Goal: Task Accomplishment & Management: Use online tool/utility

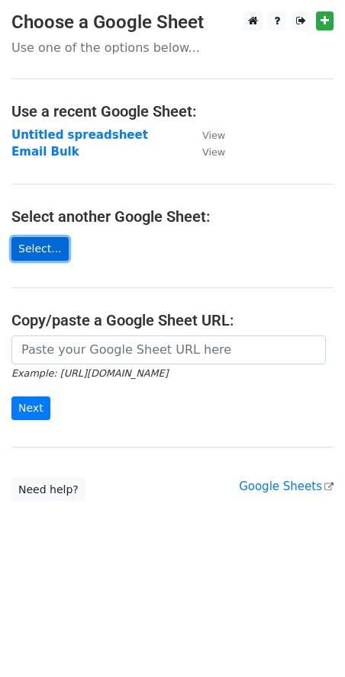
click at [27, 259] on link "Select..." at bounding box center [39, 249] width 57 height 24
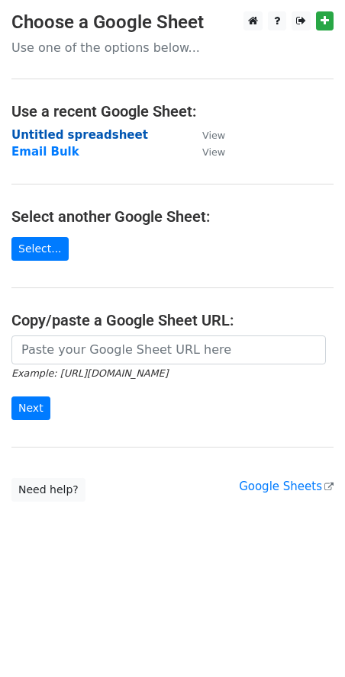
click at [76, 132] on strong "Untitled spreadsheet" at bounding box center [79, 135] width 137 height 14
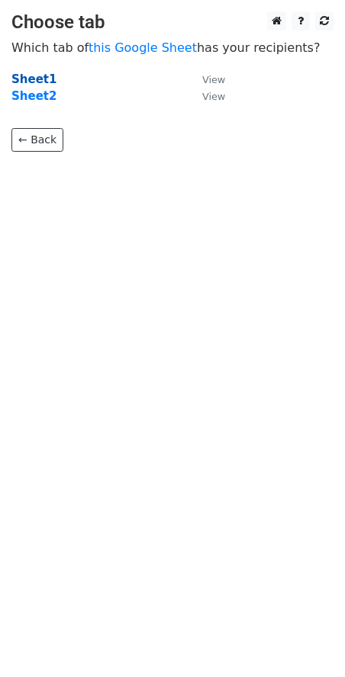
click at [35, 85] on strong "Sheet1" at bounding box center [33, 79] width 45 height 14
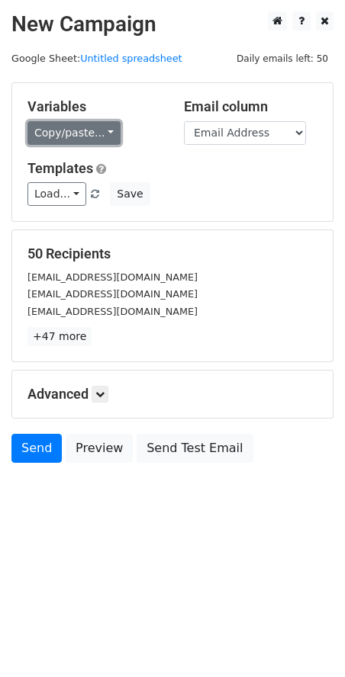
click at [73, 130] on link "Copy/paste..." at bounding box center [73, 133] width 93 height 24
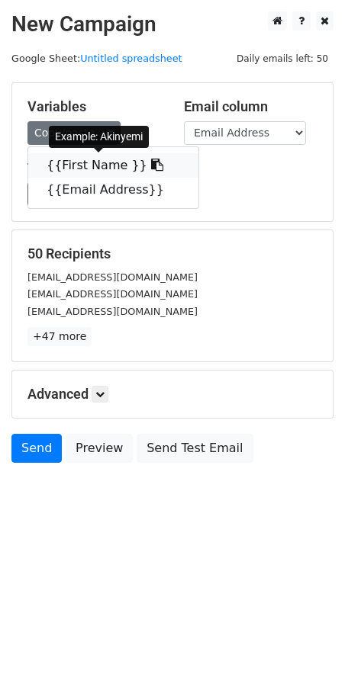
click at [85, 166] on link "{{First Name }}" at bounding box center [113, 165] width 170 height 24
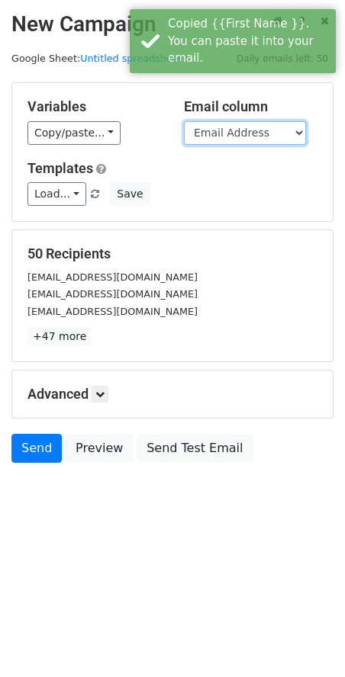
click at [287, 139] on select "First Name Email Address" at bounding box center [245, 133] width 122 height 24
click at [184, 121] on select "First Name Email Address" at bounding box center [245, 133] width 122 height 24
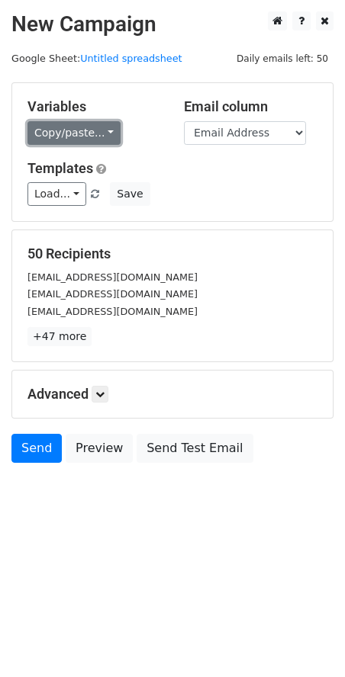
click at [100, 137] on link "Copy/paste..." at bounding box center [73, 133] width 93 height 24
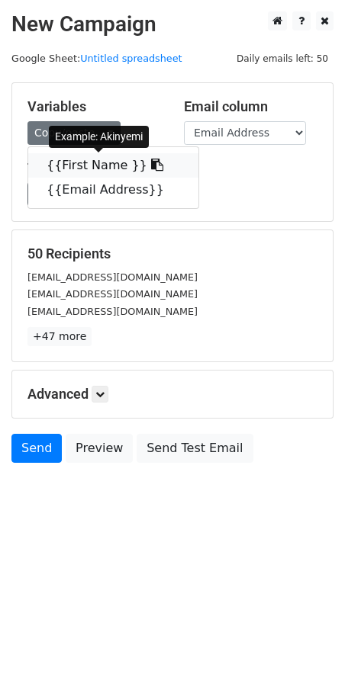
click at [151, 169] on icon at bounding box center [157, 165] width 12 height 12
